Goal: Information Seeking & Learning: Find specific fact

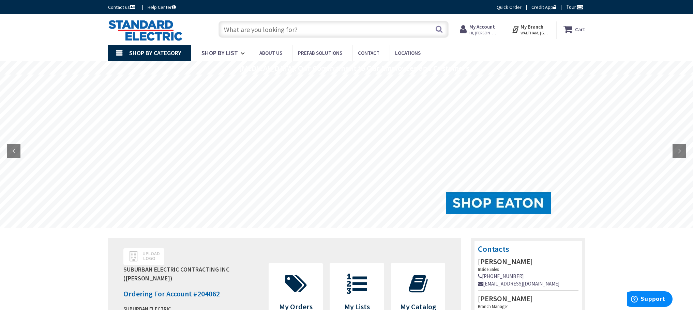
click at [335, 35] on input "text" at bounding box center [333, 29] width 230 height 17
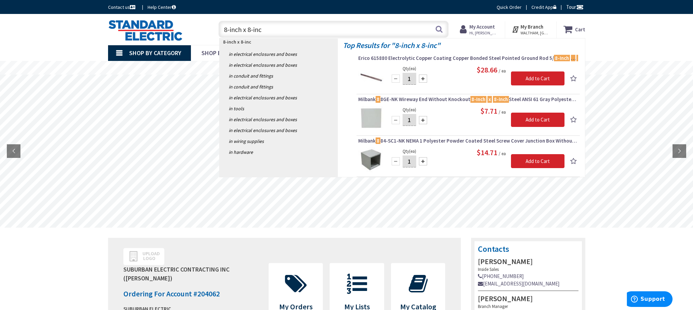
type input "8-inch x 8-inch"
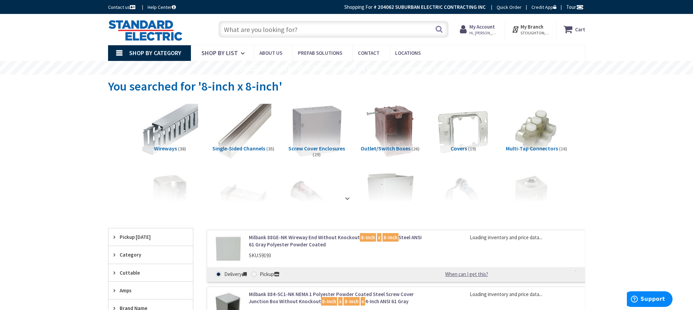
click at [322, 135] on img at bounding box center [317, 132] width 62 height 62
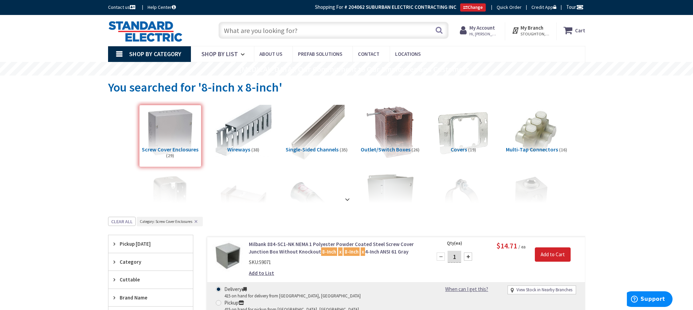
click at [296, 32] on input "text" at bounding box center [333, 30] width 230 height 17
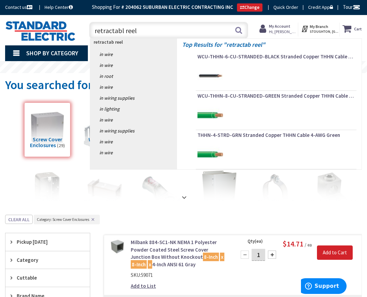
type input "retractable reel"
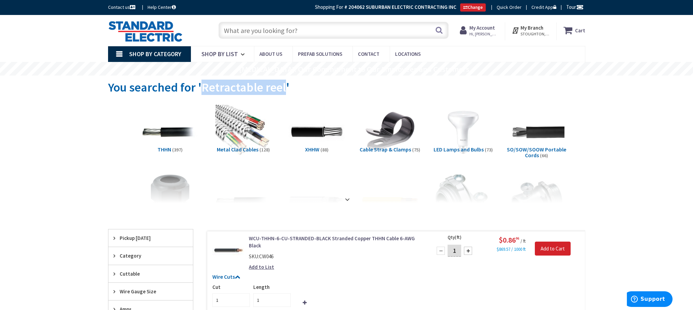
drag, startPoint x: 283, startPoint y: 88, endPoint x: 204, endPoint y: 90, distance: 78.8
click at [204, 90] on span "You searched for 'Retractable reel'" at bounding box center [198, 87] width 181 height 15
copy span "Retractable reel"
click at [314, 28] on input "text" at bounding box center [333, 30] width 230 height 17
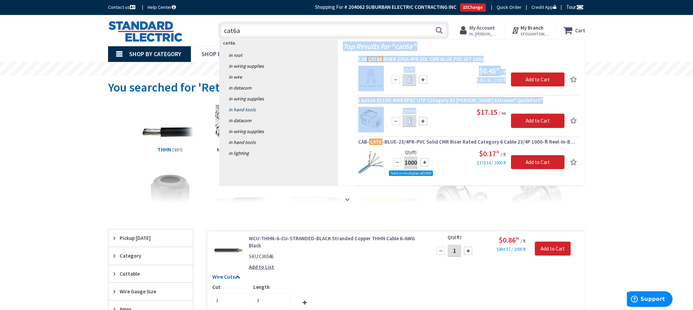
drag, startPoint x: 454, startPoint y: 119, endPoint x: 284, endPoint y: 113, distance: 170.5
click at [302, 149] on div "cat6a in root in Wiring Supplies in Wire in Datacom in Wiring Supplies in Hand …" at bounding box center [402, 112] width 366 height 147
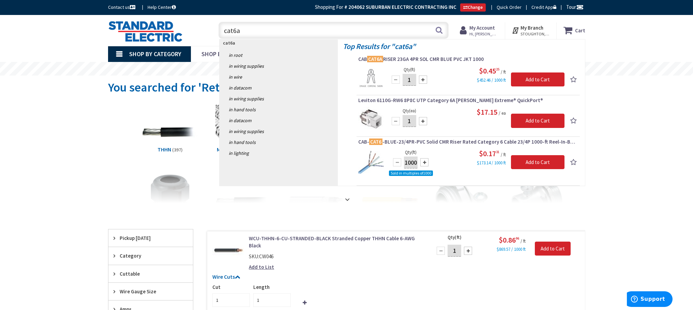
click at [268, 31] on input "cat6a" at bounding box center [333, 30] width 230 height 17
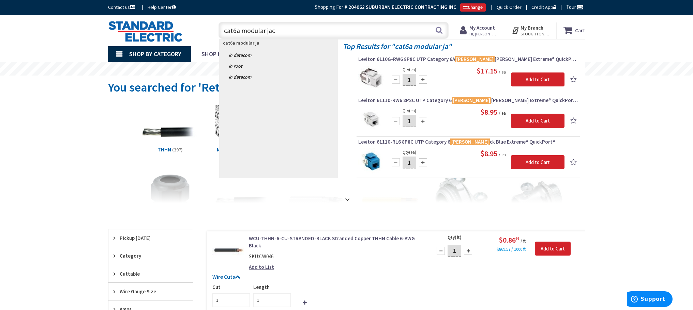
type input "cat6a modular jack"
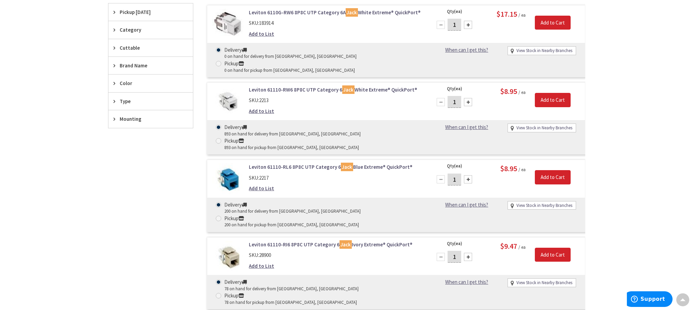
scroll to position [206, 0]
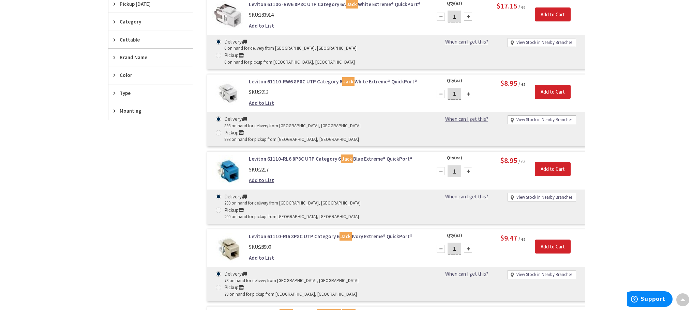
click at [286, 155] on link "Leviton 61110-RL6 8P8C UTP Category 6 Jack Blue Extreme® QuickPort®" at bounding box center [335, 158] width 173 height 7
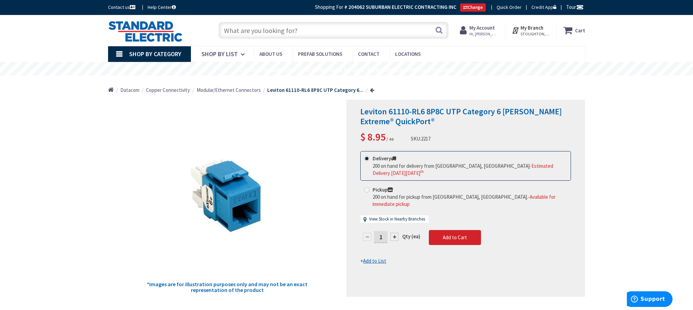
click at [328, 25] on input "text" at bounding box center [333, 30] width 230 height 17
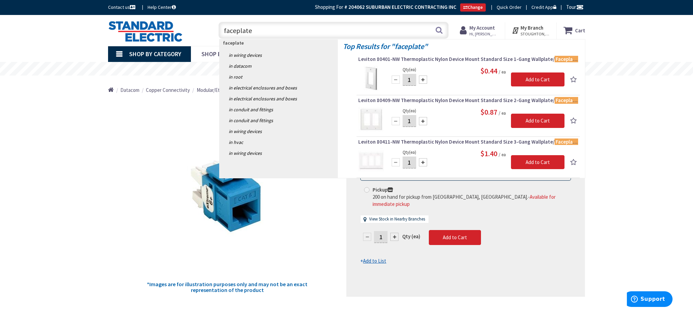
drag, startPoint x: 292, startPoint y: 34, endPoint x: 204, endPoint y: 27, distance: 88.9
click at [204, 27] on div "Toggle Nav faceplate faceplate Search Cart My Cart Close" at bounding box center [346, 30] width 487 height 23
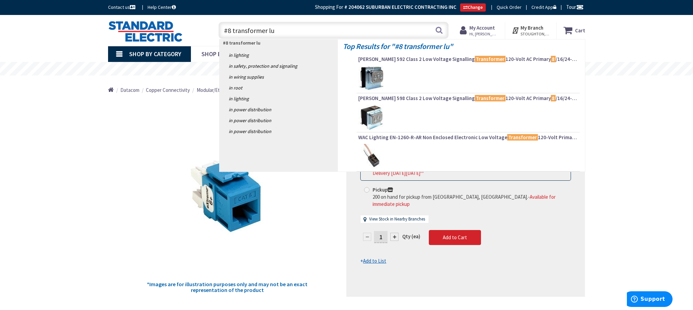
type input "#8 transformer lug"
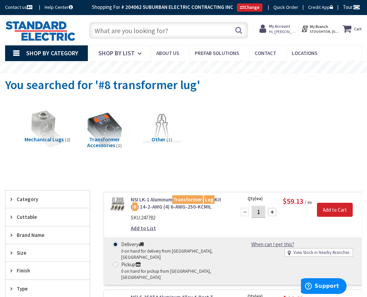
click at [117, 31] on input "text" at bounding box center [168, 30] width 159 height 17
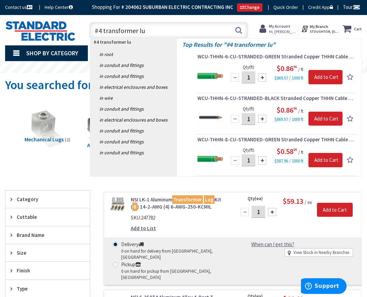
type input "#4 transformer lug"
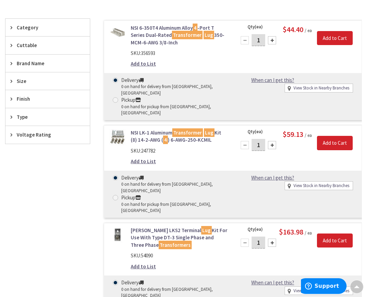
scroll to position [206, 0]
